Goal: Task Accomplishment & Management: Use online tool/utility

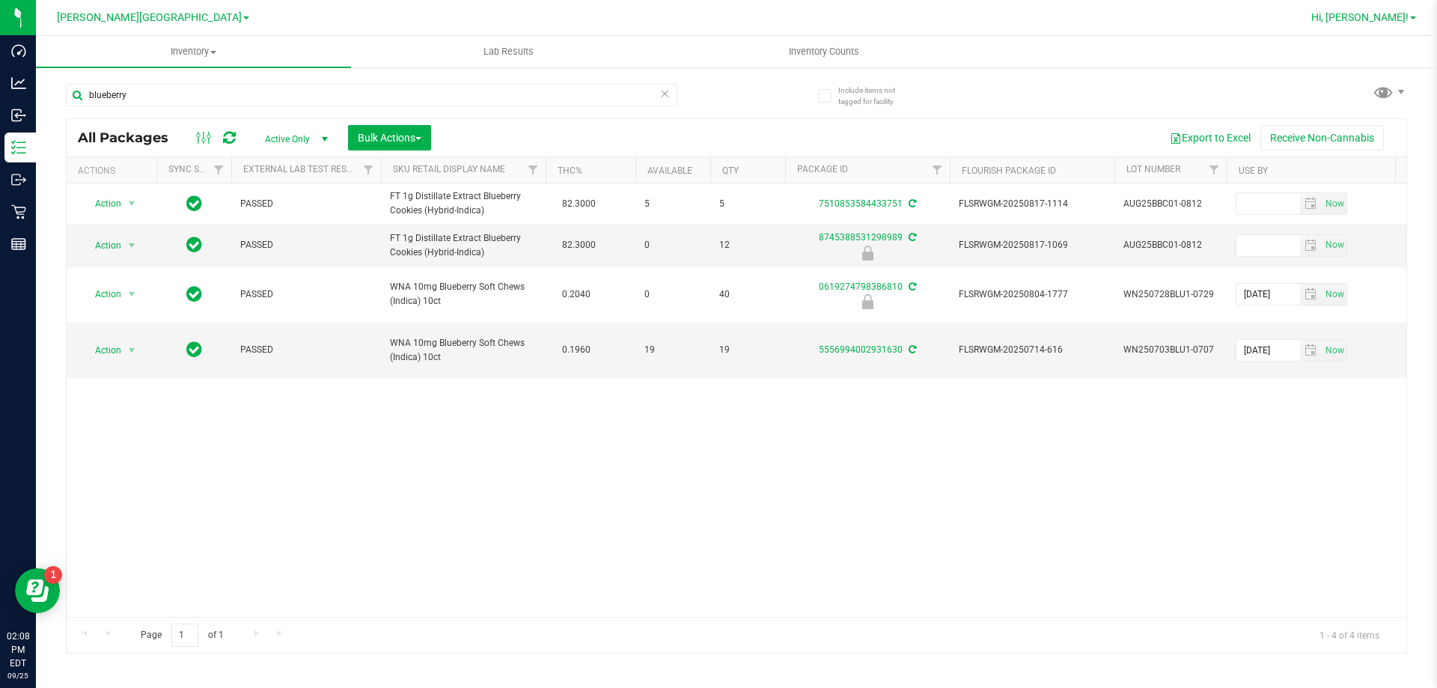
click at [1391, 19] on span "Hi, [PERSON_NAME]!" at bounding box center [1360, 17] width 97 height 12
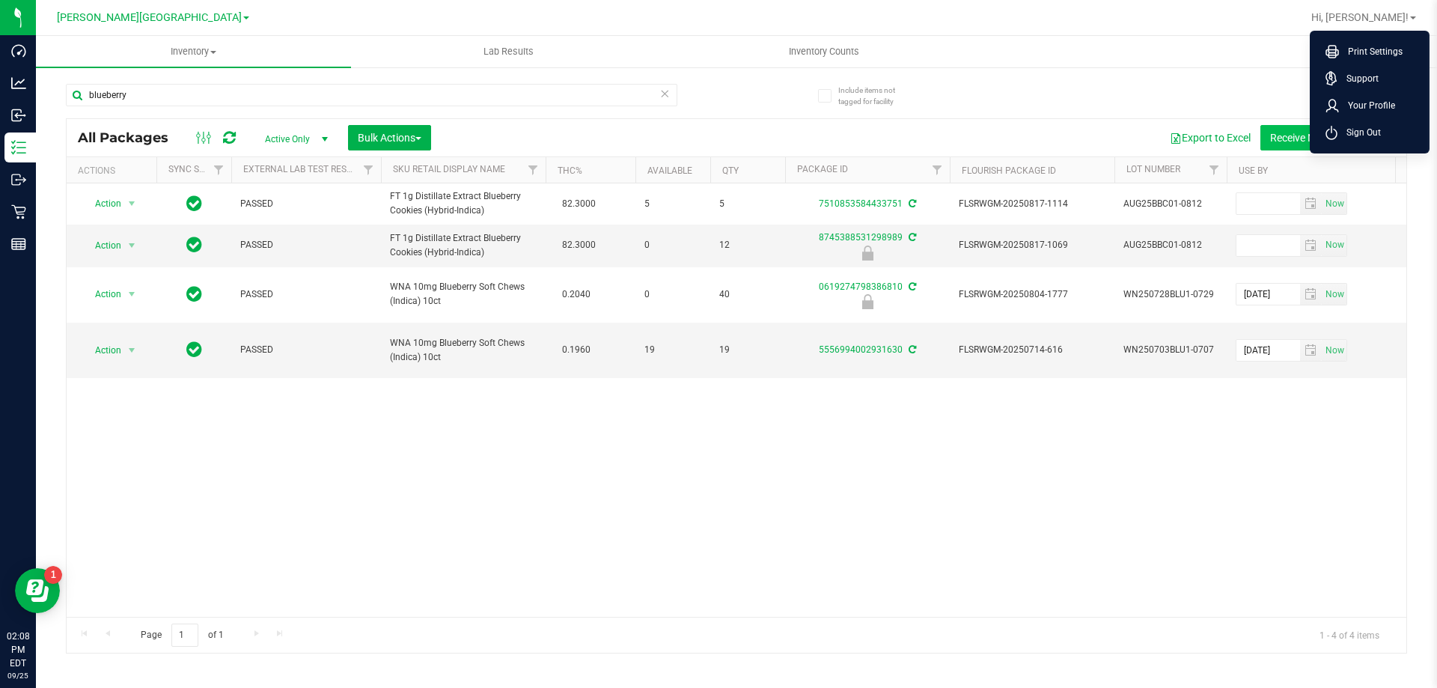
click at [1360, 133] on span "Sign Out" at bounding box center [1359, 132] width 43 height 15
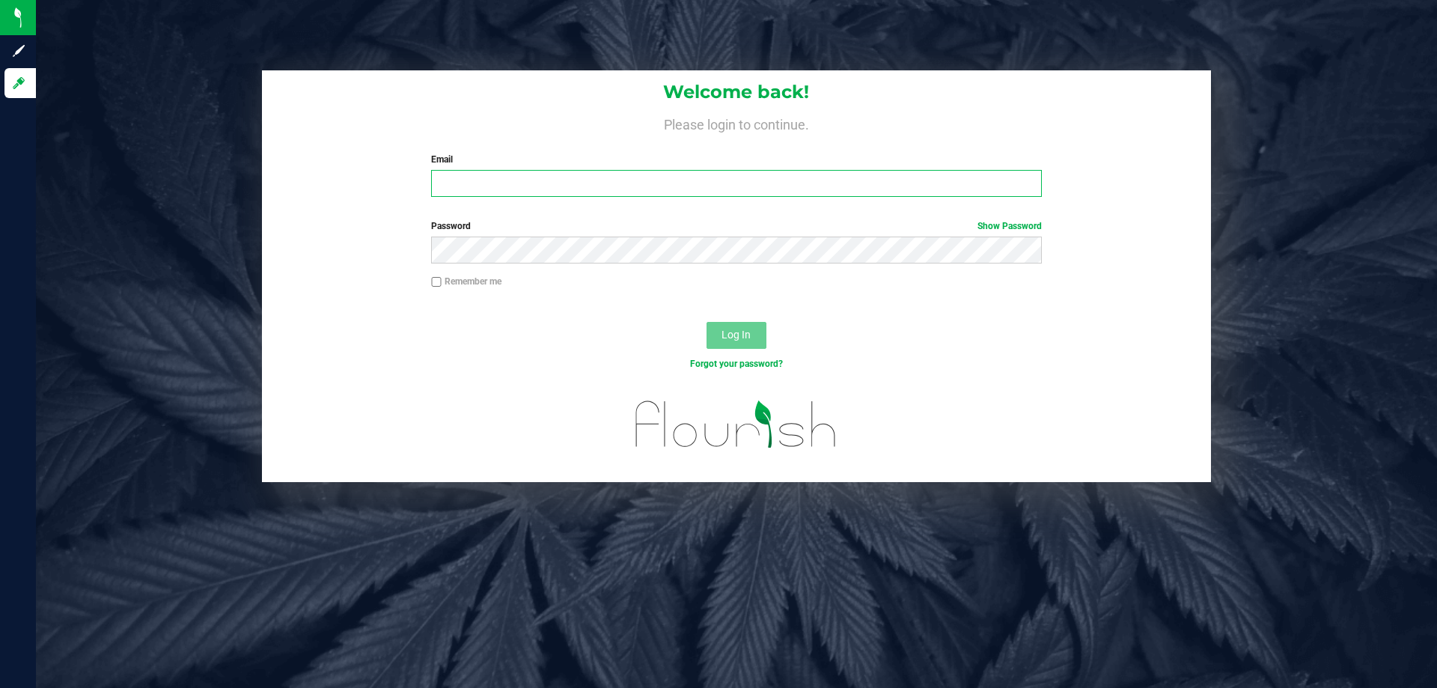
click at [493, 183] on input "Email" at bounding box center [736, 183] width 610 height 27
type input "[EMAIL_ADDRESS][DOMAIN_NAME]"
click at [707, 322] on button "Log In" at bounding box center [737, 335] width 60 height 27
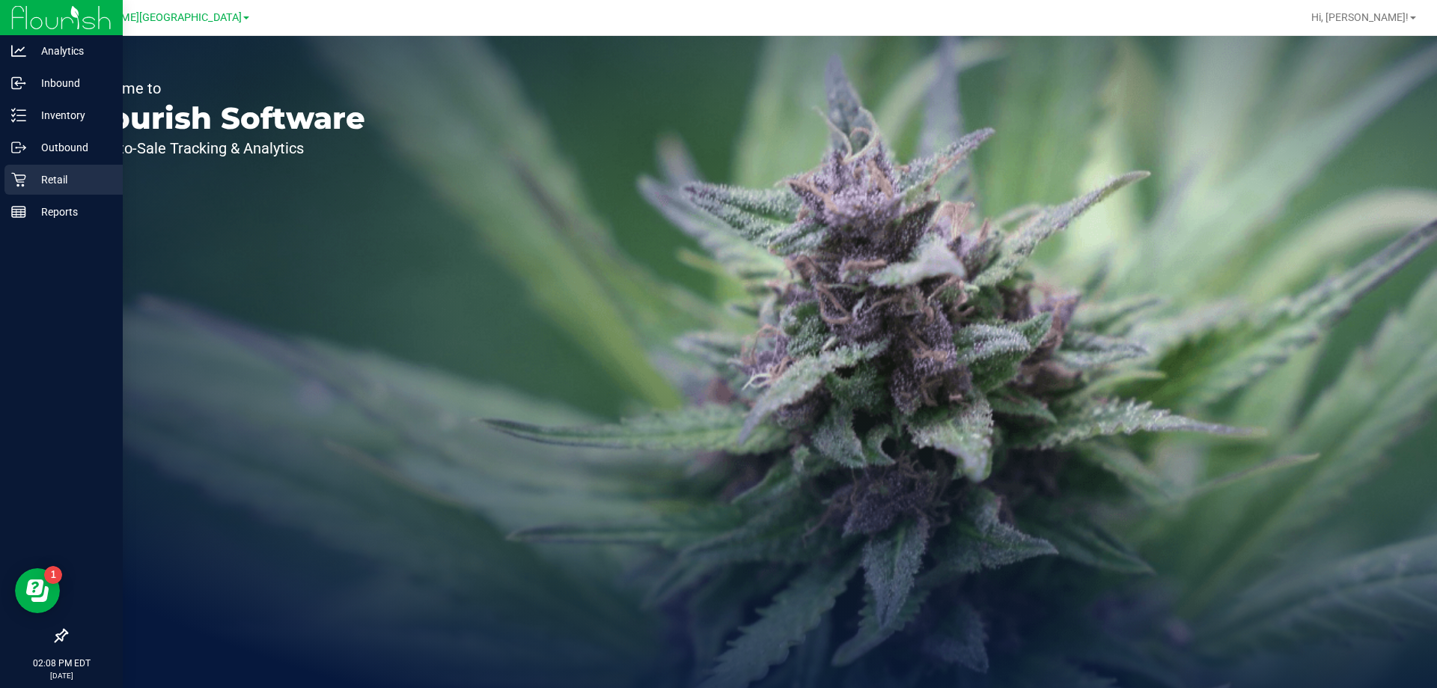
click at [36, 179] on p "Retail" at bounding box center [71, 180] width 90 height 18
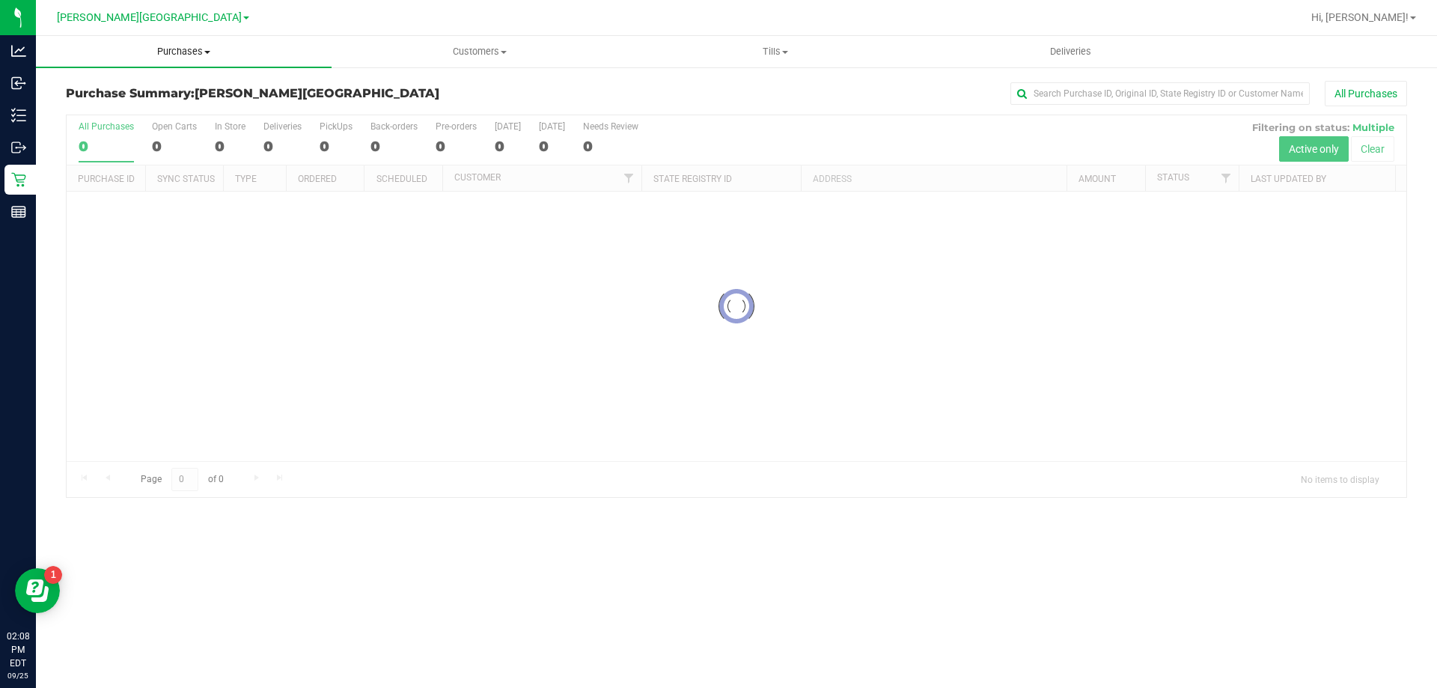
click at [190, 54] on span "Purchases" at bounding box center [184, 51] width 296 height 13
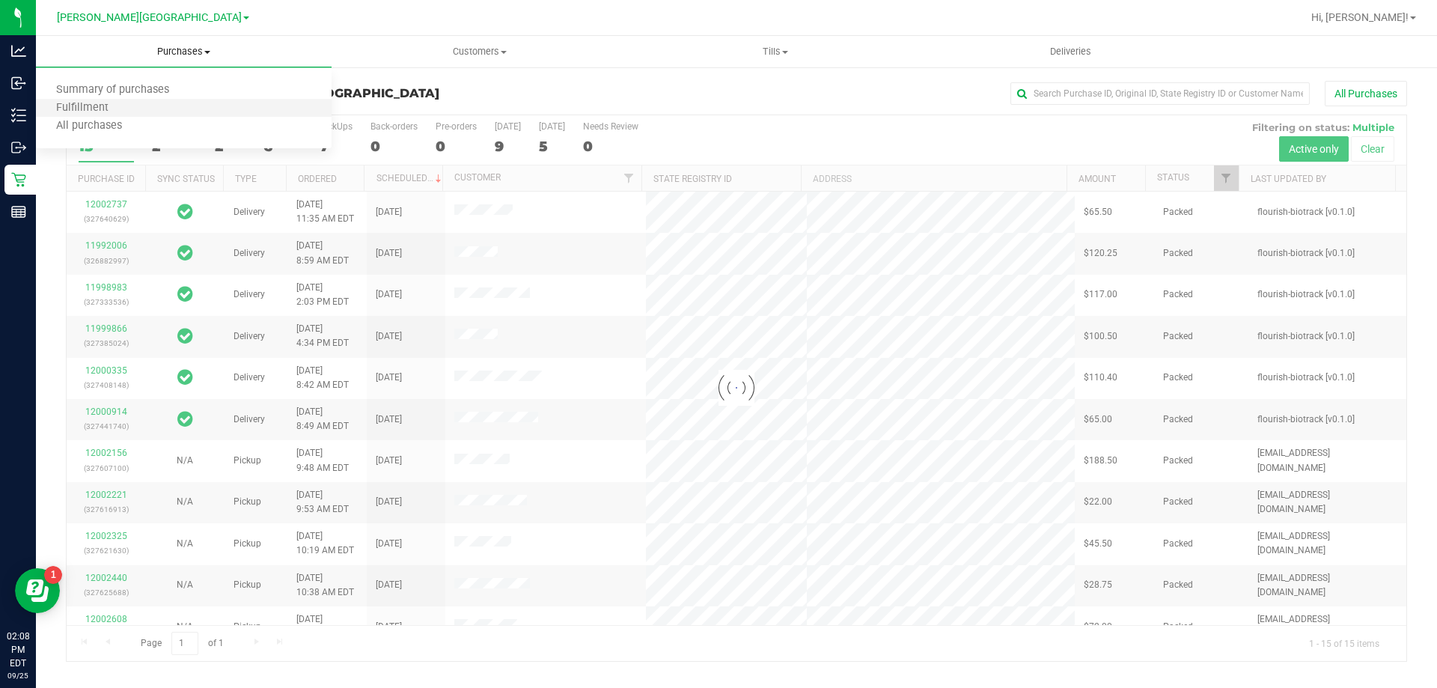
click at [127, 103] on li "Fulfillment" at bounding box center [184, 109] width 296 height 18
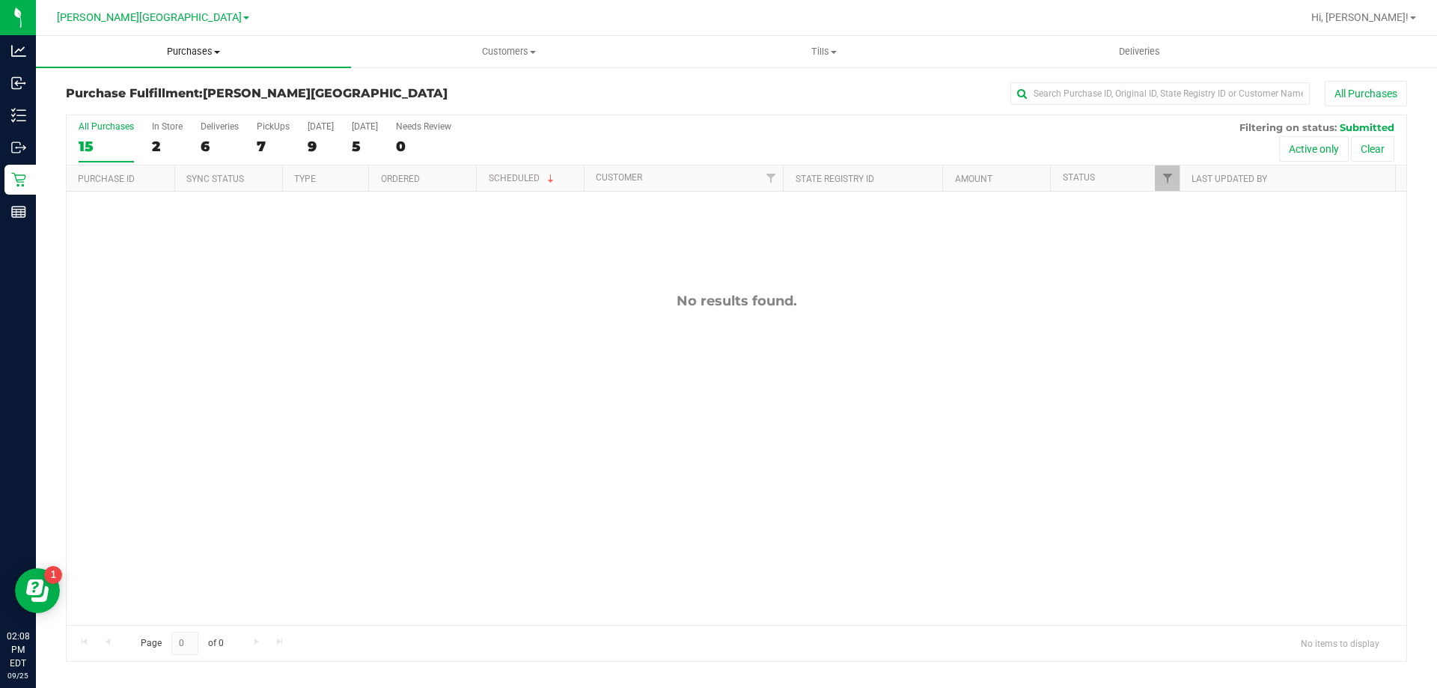
click at [179, 52] on span "Purchases" at bounding box center [193, 51] width 315 height 13
click at [116, 106] on span "Fulfillment" at bounding box center [82, 108] width 93 height 13
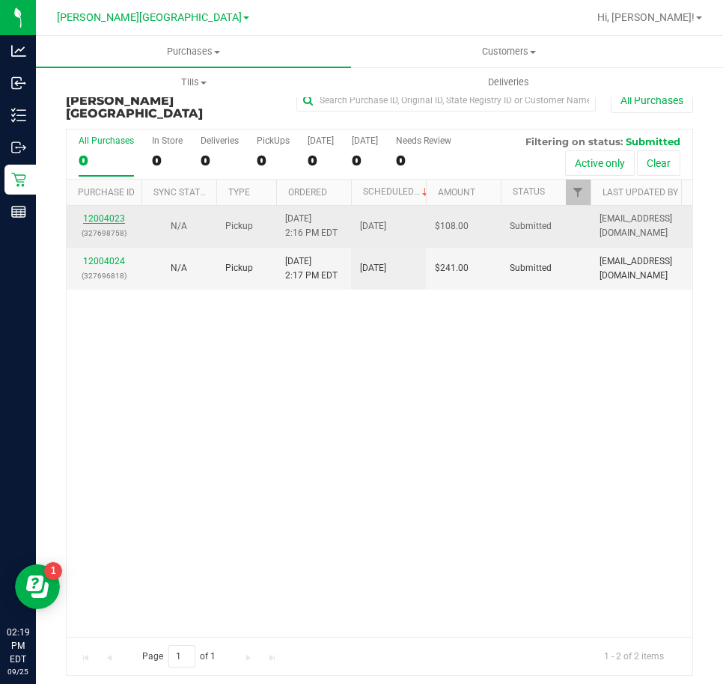
click at [118, 213] on link "12004023" at bounding box center [104, 218] width 42 height 10
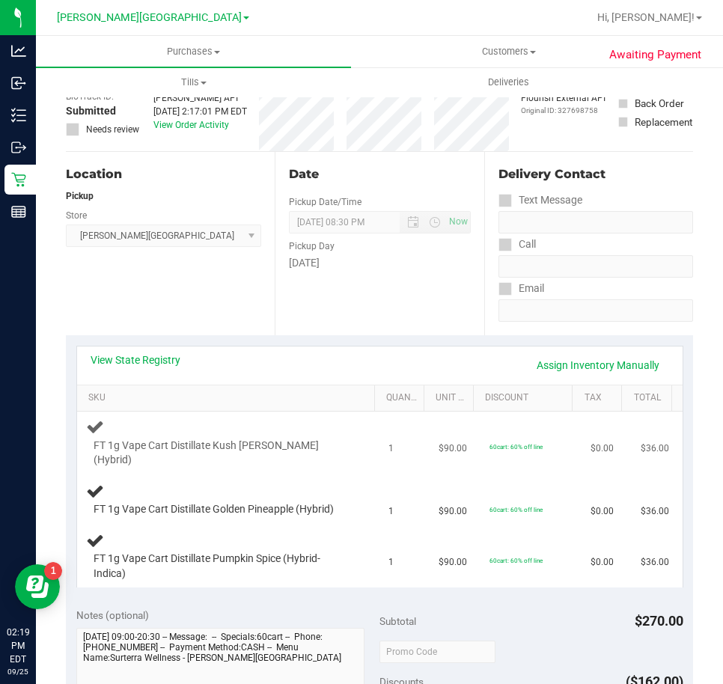
scroll to position [225, 0]
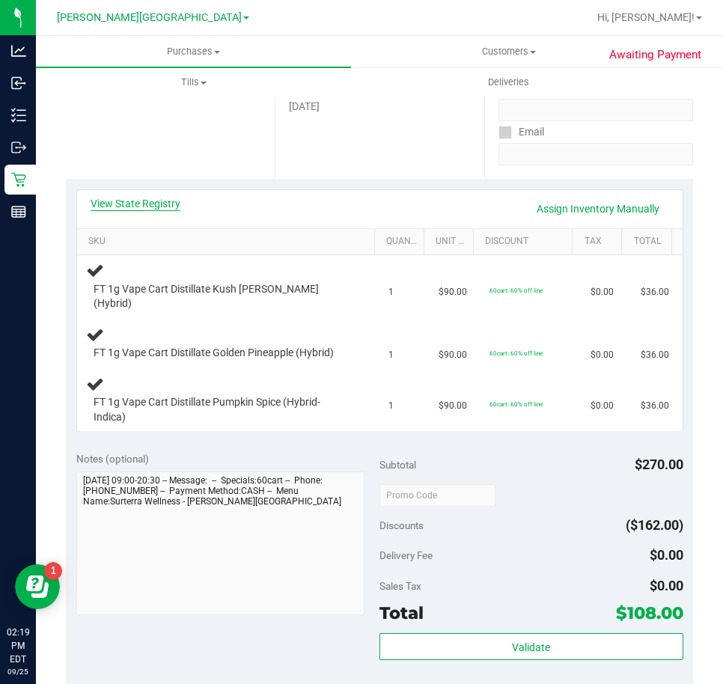
click at [131, 202] on link "View State Registry" at bounding box center [136, 203] width 90 height 15
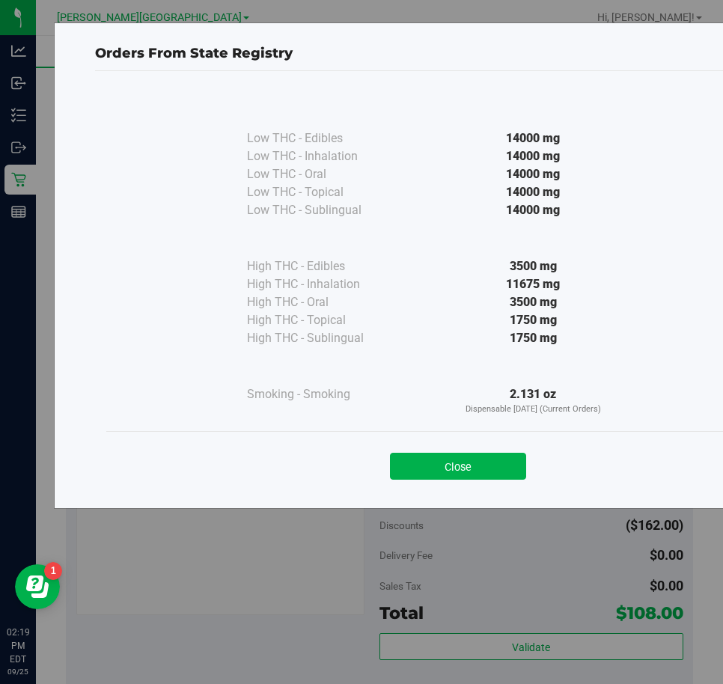
click at [386, 463] on div "Close" at bounding box center [458, 461] width 681 height 37
click at [388, 463] on div "Close" at bounding box center [458, 461] width 681 height 37
click at [400, 454] on button "Close" at bounding box center [458, 466] width 136 height 27
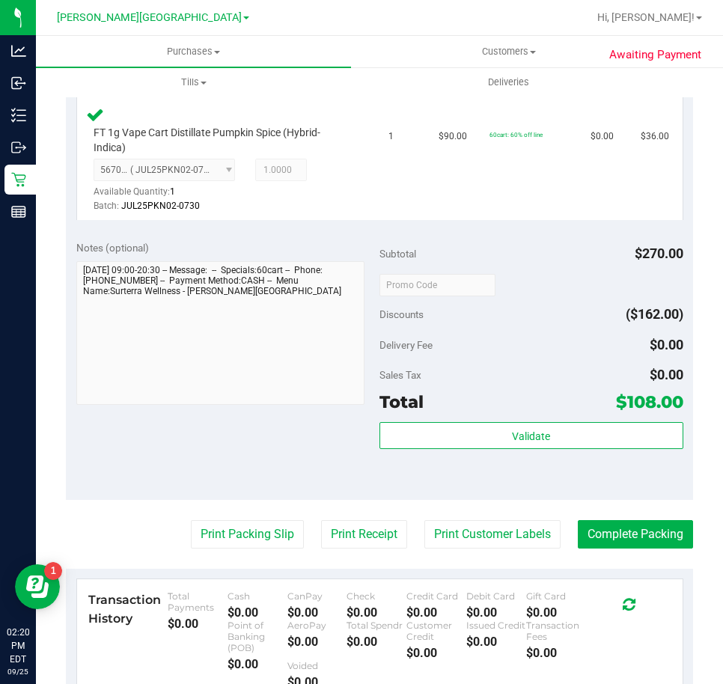
scroll to position [749, 0]
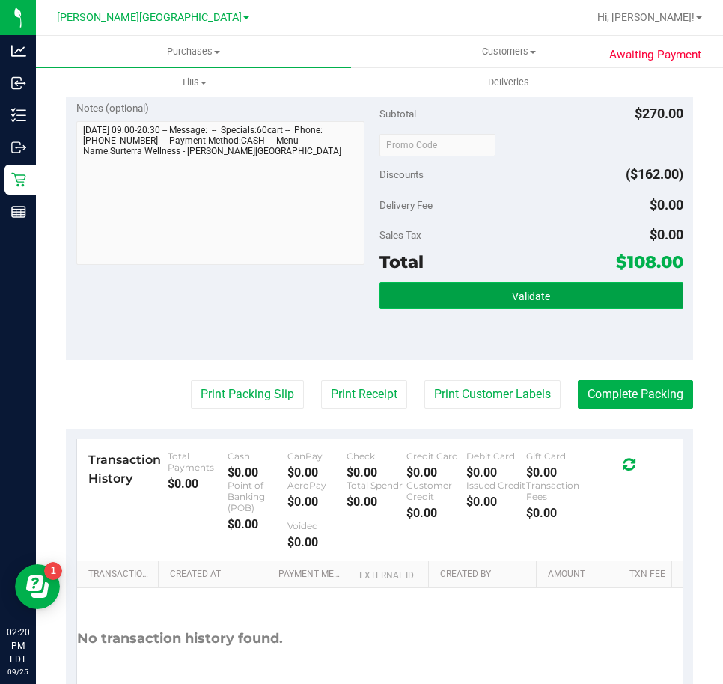
click at [468, 284] on button "Validate" at bounding box center [532, 295] width 304 height 27
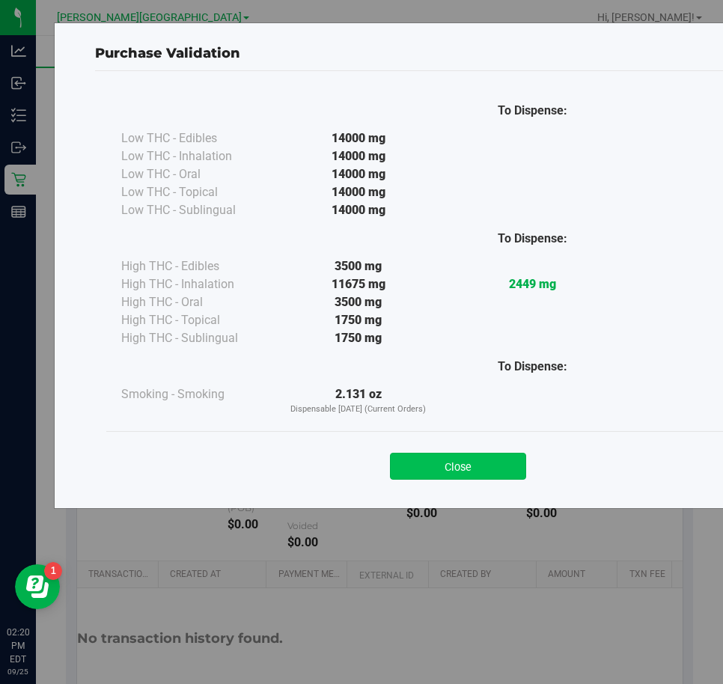
click at [467, 470] on button "Close" at bounding box center [458, 466] width 136 height 27
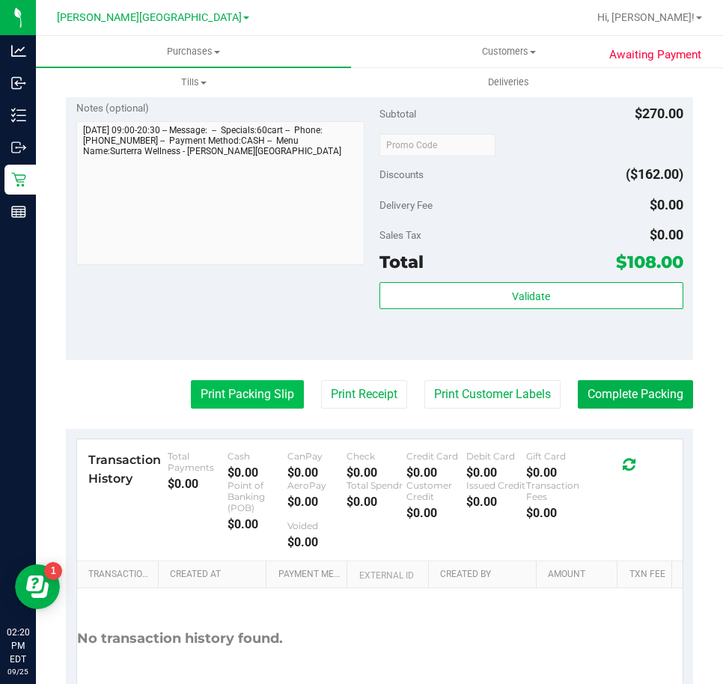
click at [237, 390] on button "Print Packing Slip" at bounding box center [247, 394] width 113 height 28
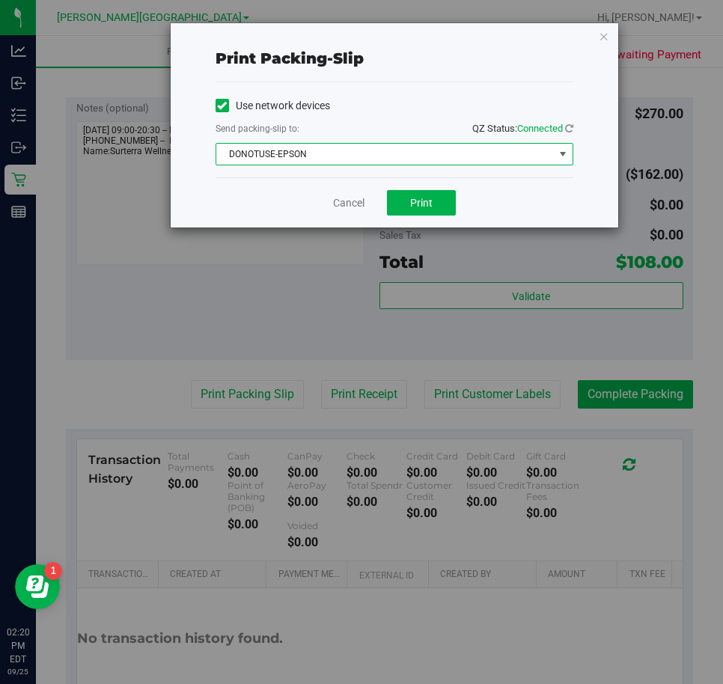
click at [332, 153] on span "DONOTUSE-EPSON" at bounding box center [385, 154] width 338 height 21
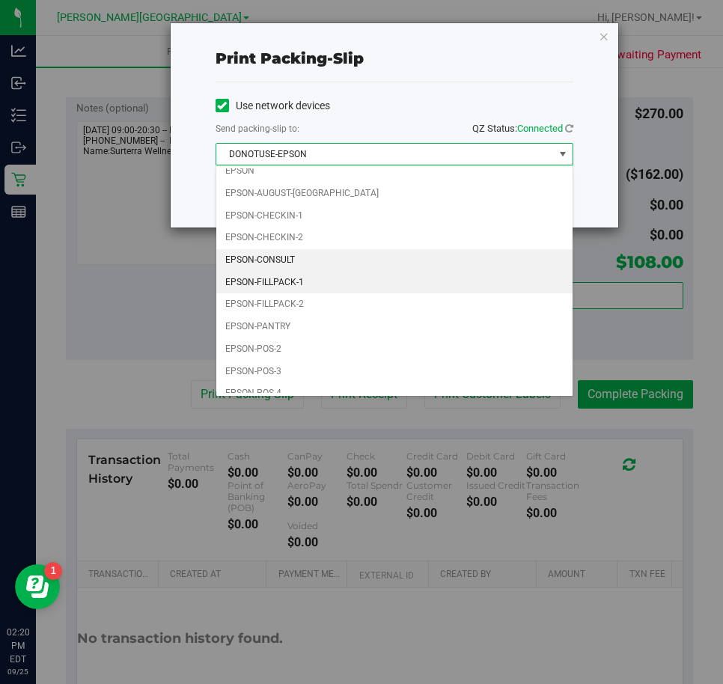
scroll to position [43, 0]
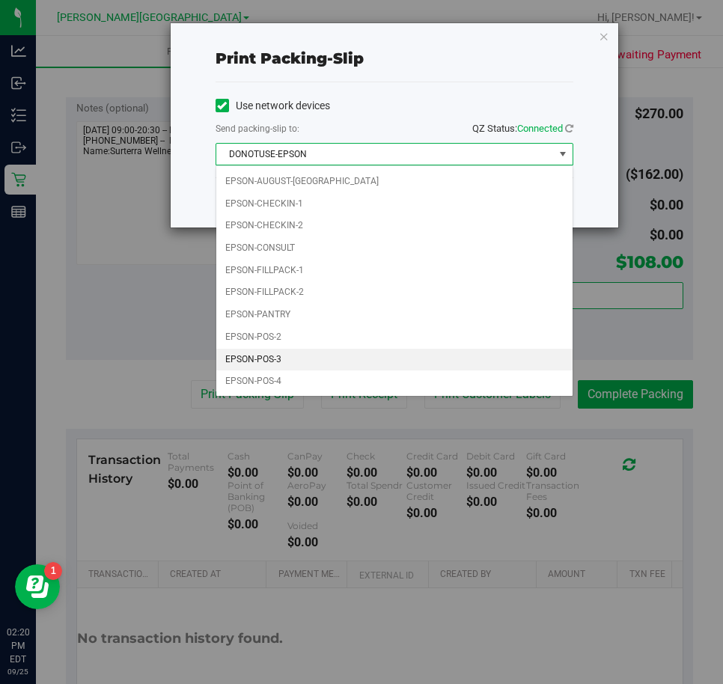
click at [283, 358] on li "EPSON-POS-3" at bounding box center [394, 360] width 356 height 22
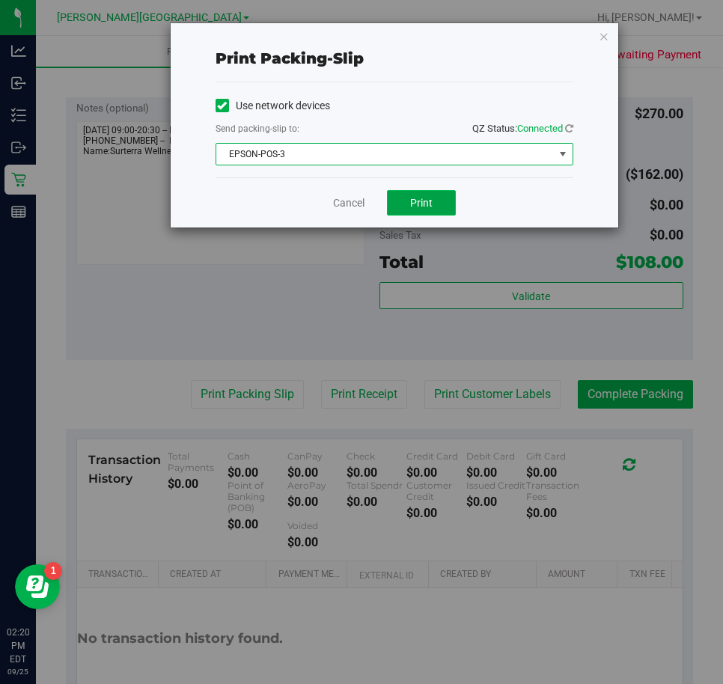
click at [423, 202] on span "Print" at bounding box center [421, 203] width 22 height 12
click at [342, 204] on link "Cancel" at bounding box center [348, 203] width 31 height 16
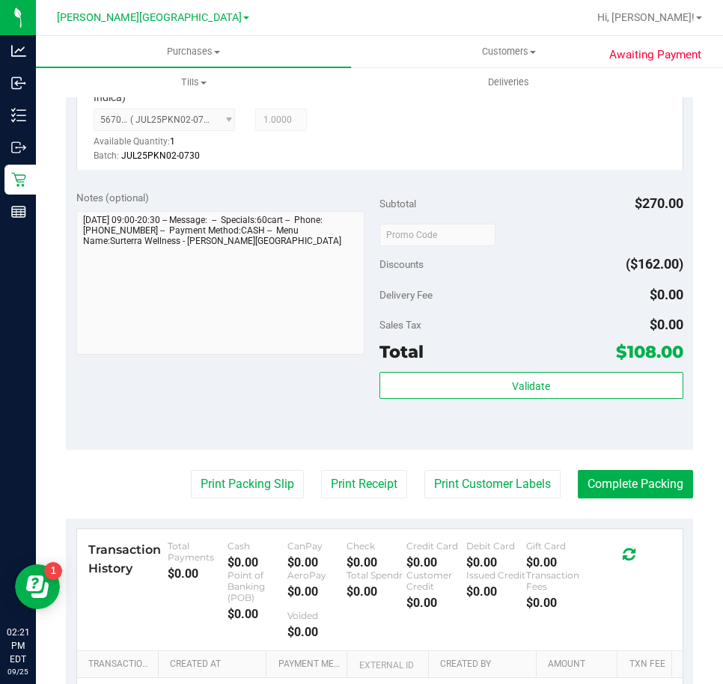
scroll to position [683, 0]
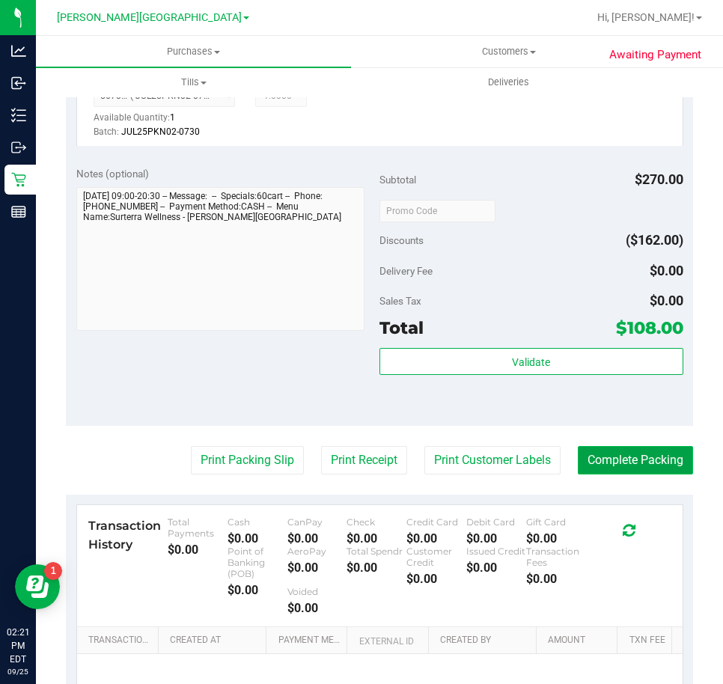
click at [623, 446] on button "Complete Packing" at bounding box center [635, 460] width 115 height 28
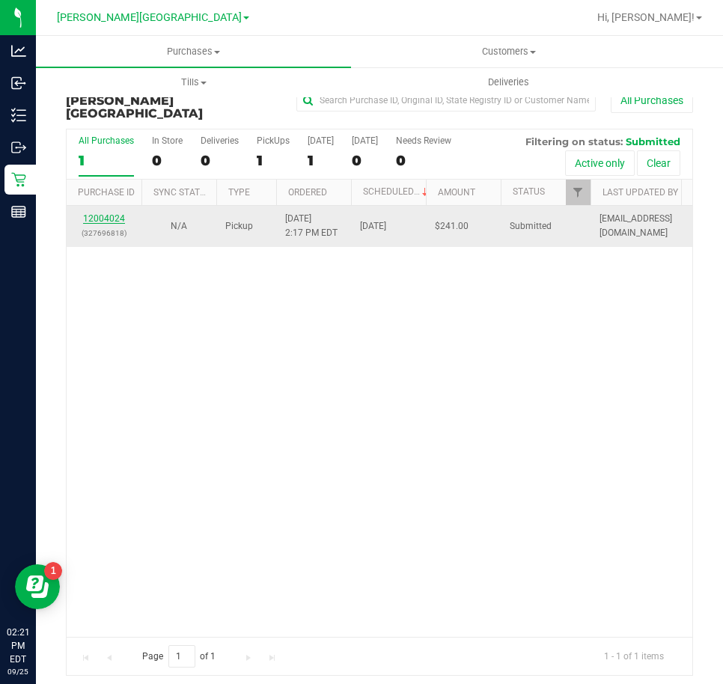
click at [112, 213] on link "12004024" at bounding box center [104, 218] width 42 height 10
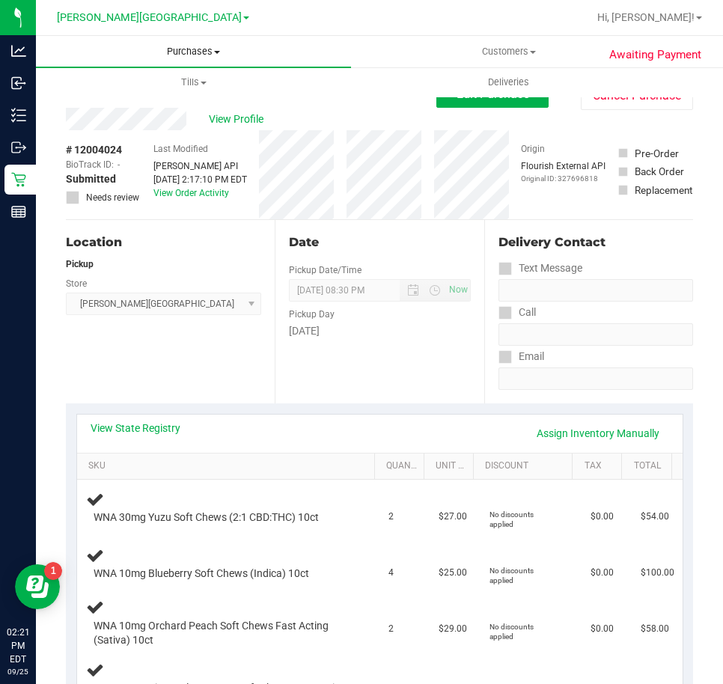
click at [176, 52] on span "Purchases" at bounding box center [193, 51] width 315 height 13
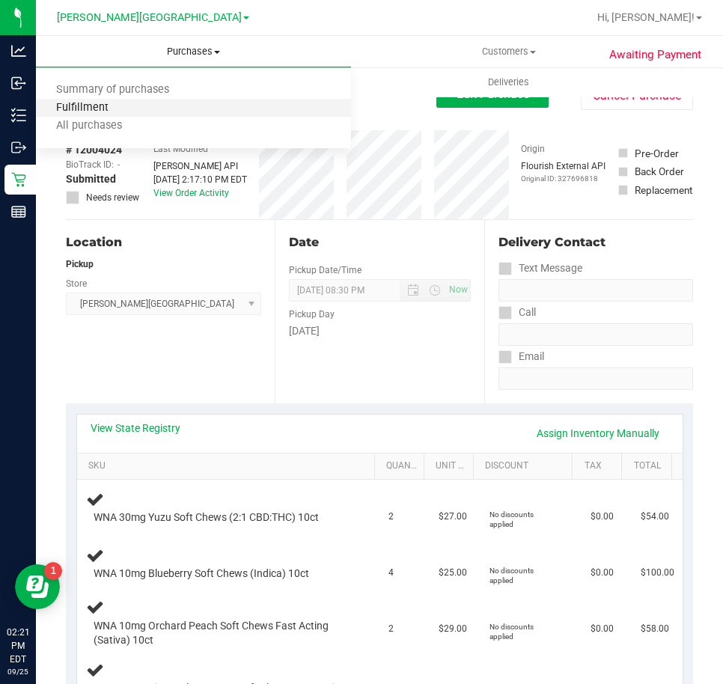
click at [126, 110] on span "Fulfillment" at bounding box center [82, 108] width 93 height 13
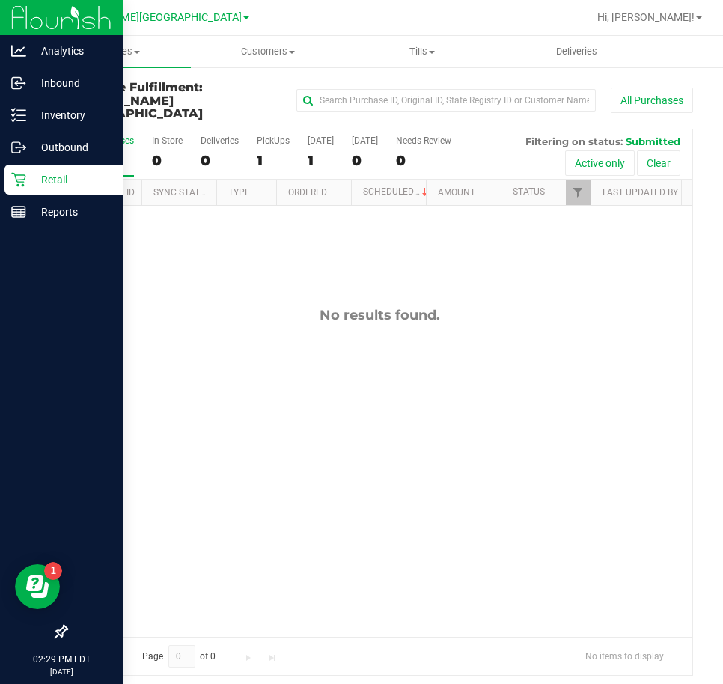
click at [41, 181] on p "Retail" at bounding box center [71, 180] width 90 height 18
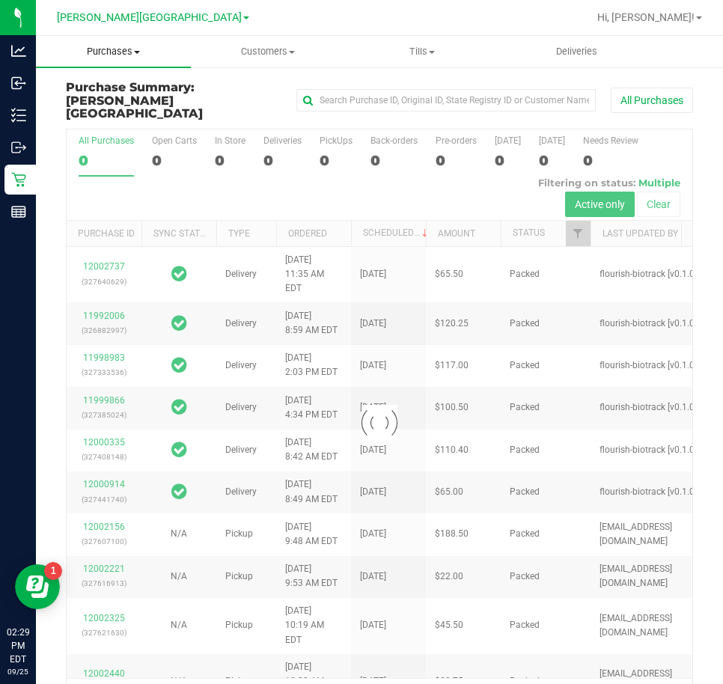
click at [127, 54] on span "Purchases" at bounding box center [113, 51] width 155 height 13
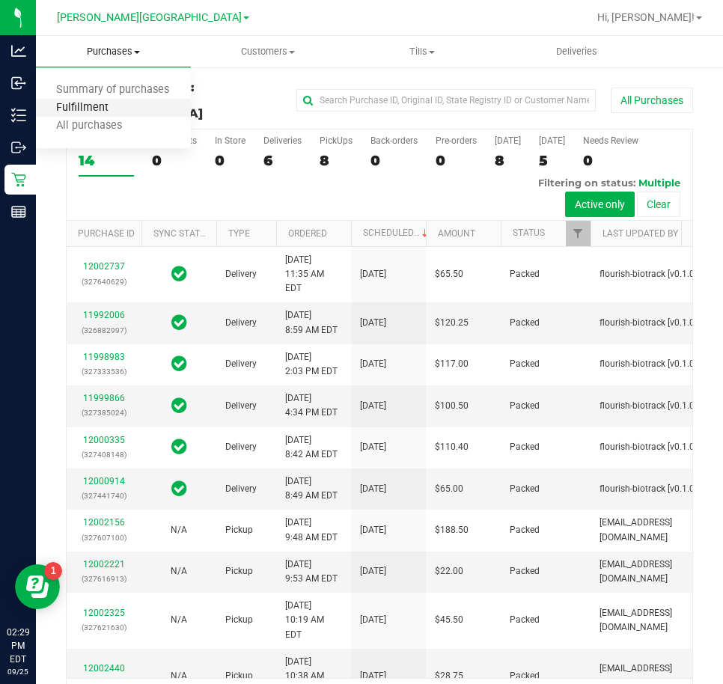
click at [115, 104] on span "Fulfillment" at bounding box center [82, 108] width 93 height 13
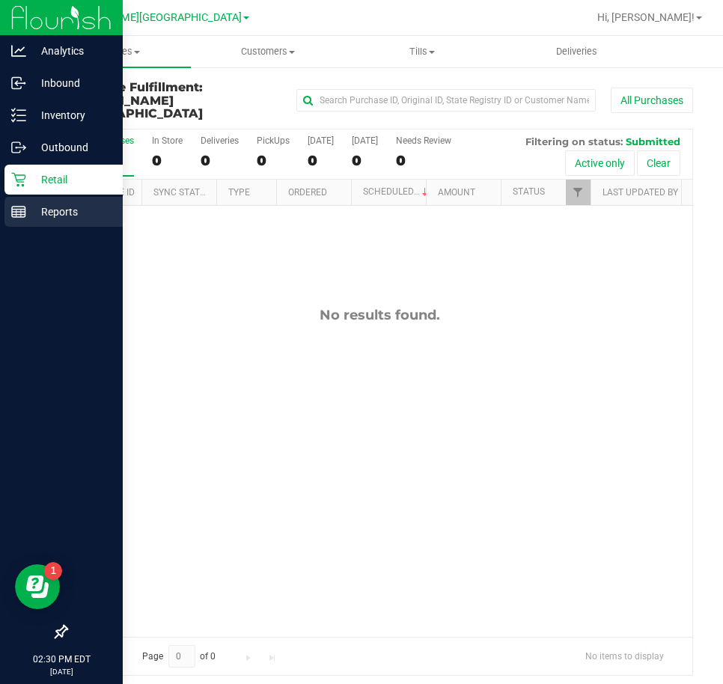
click at [19, 212] on line at bounding box center [18, 212] width 13 height 0
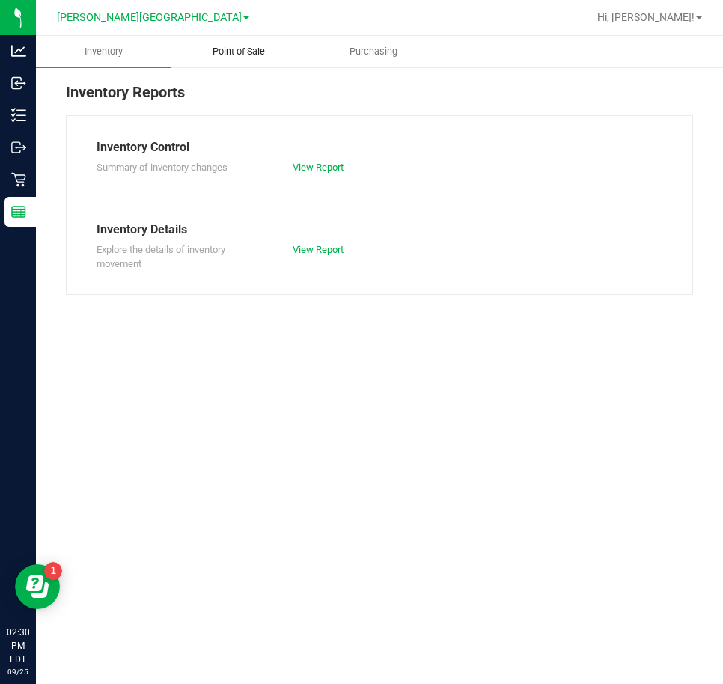
click at [238, 53] on span "Point of Sale" at bounding box center [238, 51] width 93 height 13
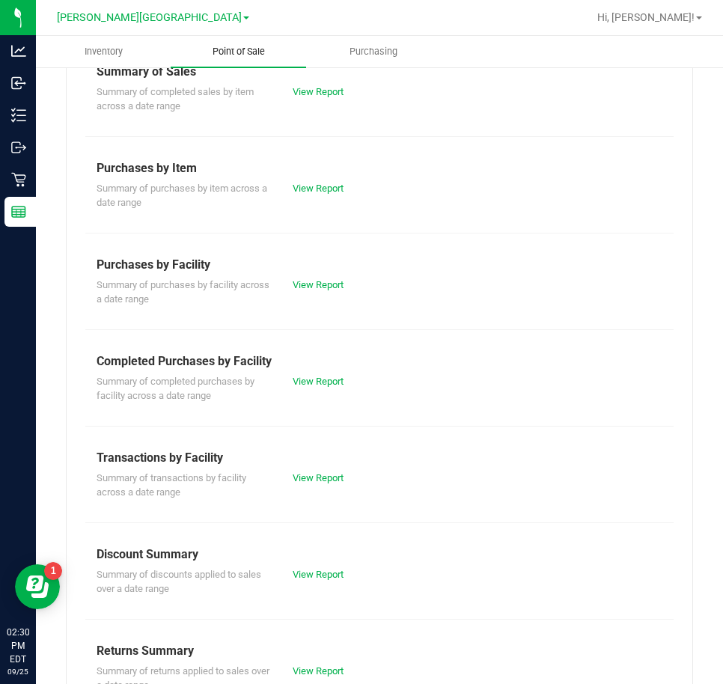
scroll to position [159, 0]
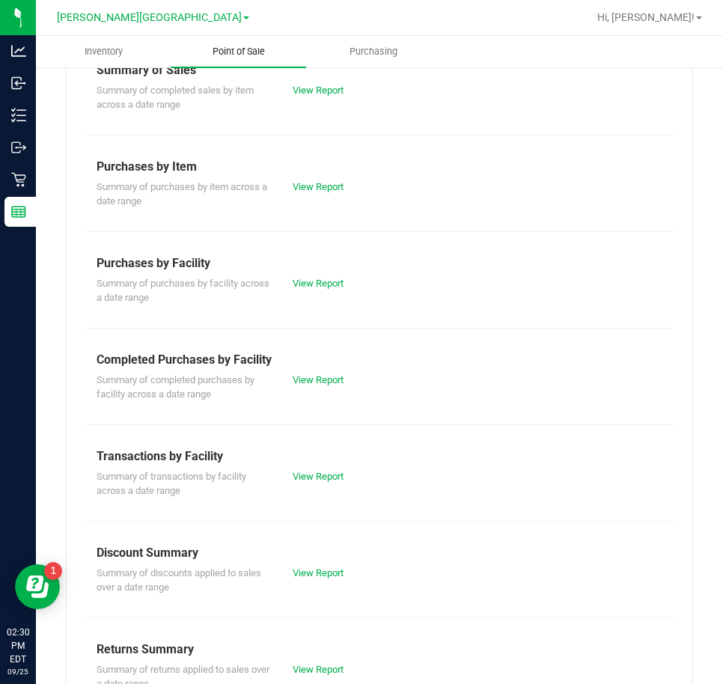
click at [321, 472] on link "View Report" at bounding box center [318, 476] width 51 height 11
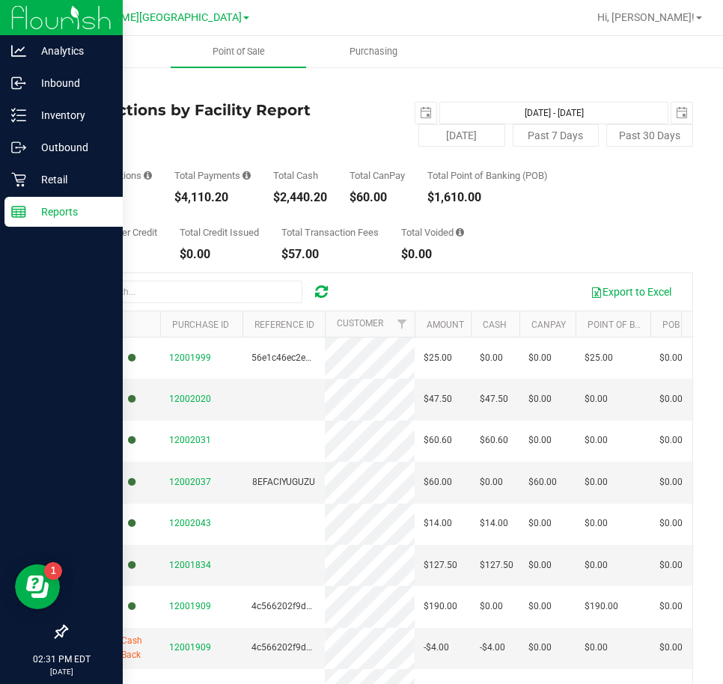
click at [23, 213] on icon at bounding box center [18, 211] width 15 height 15
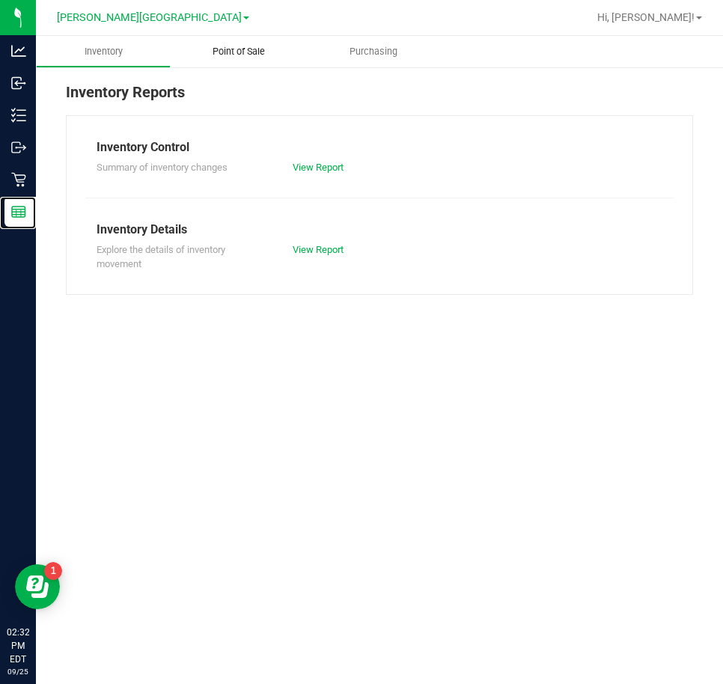
click at [237, 53] on span "Point of Sale" at bounding box center [238, 51] width 93 height 13
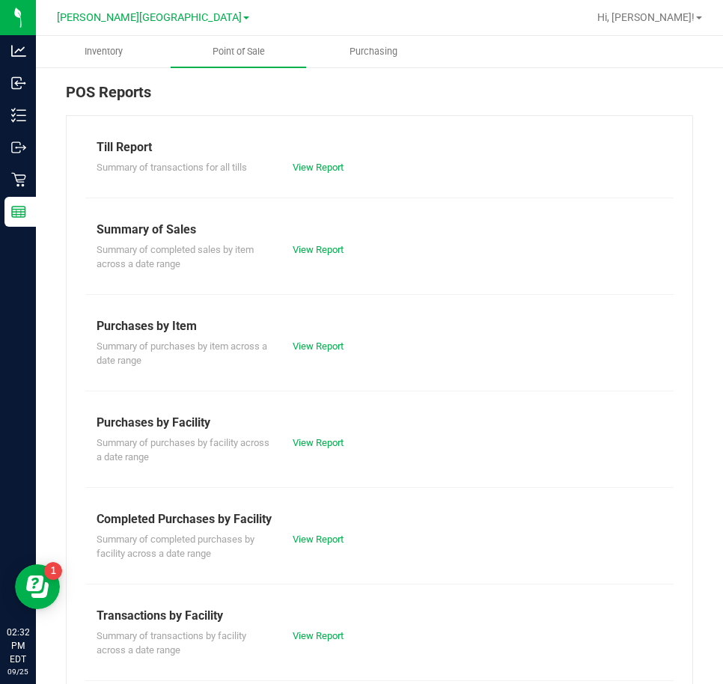
click at [199, 233] on div "Summary of Sales" at bounding box center [380, 230] width 566 height 18
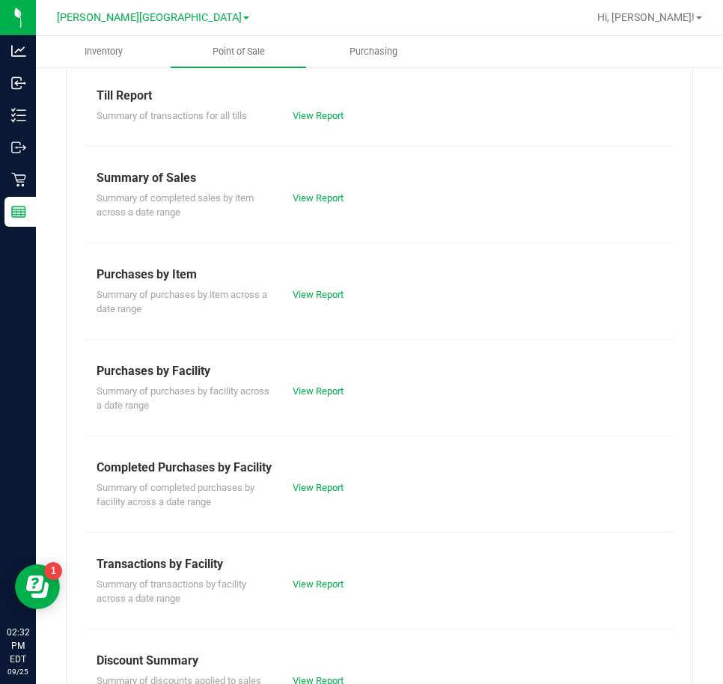
scroll to position [117, 0]
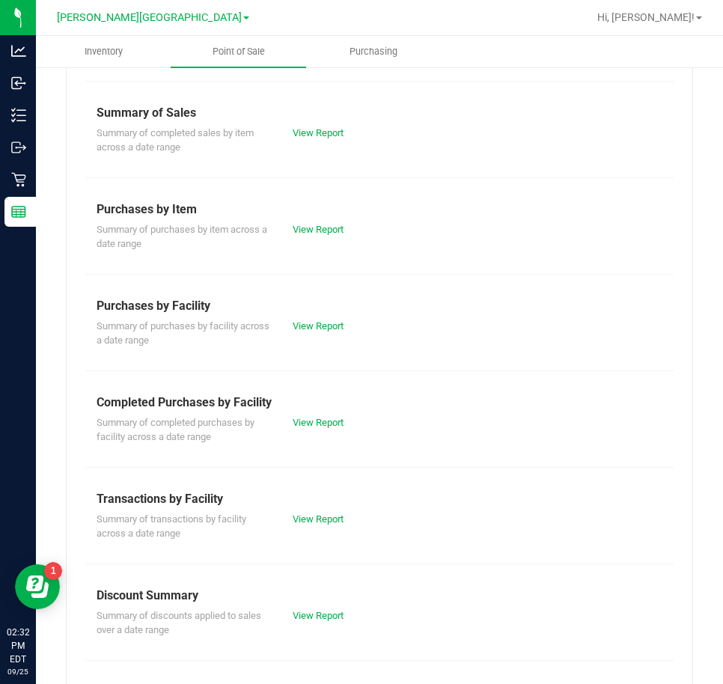
click at [311, 417] on link "View Report" at bounding box center [318, 422] width 51 height 11
